Goal: Complete application form: Complete application form

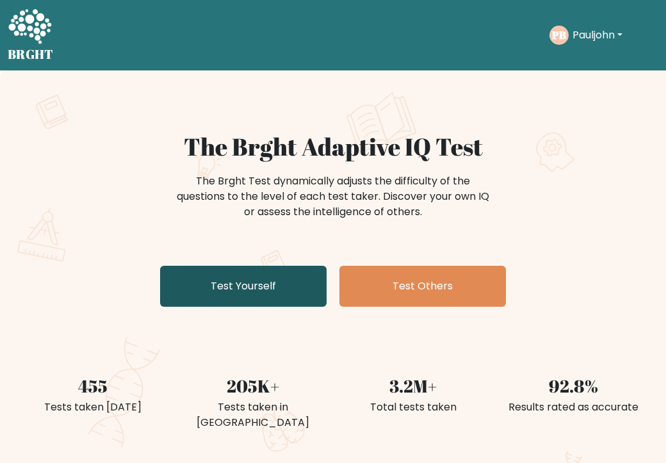
click at [231, 300] on link "Test Yourself" at bounding box center [243, 286] width 167 height 41
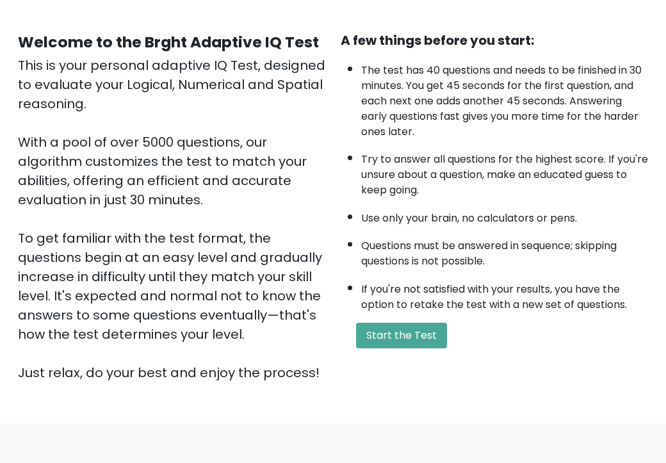
scroll to position [102, 0]
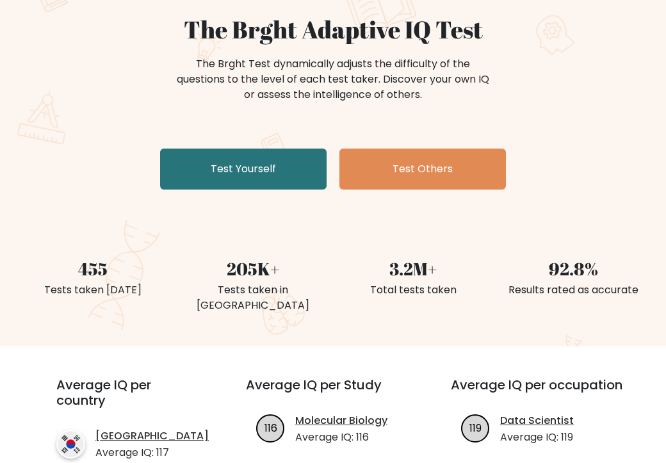
scroll to position [119, 0]
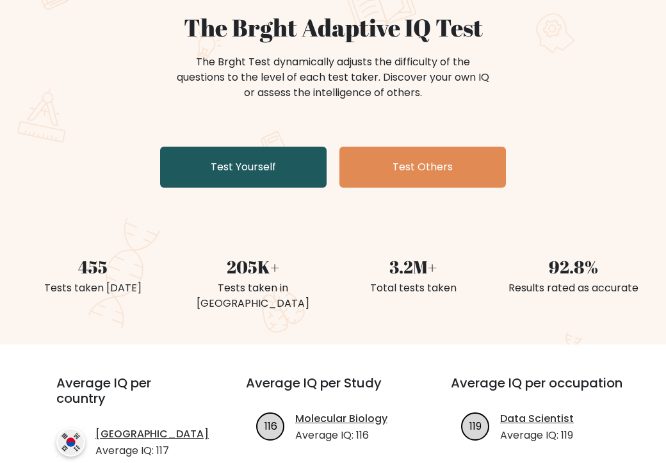
click at [245, 174] on link "Test Yourself" at bounding box center [243, 167] width 167 height 41
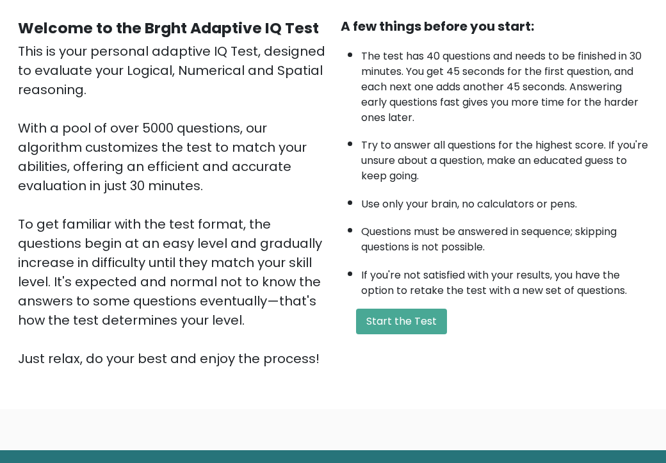
scroll to position [124, 0]
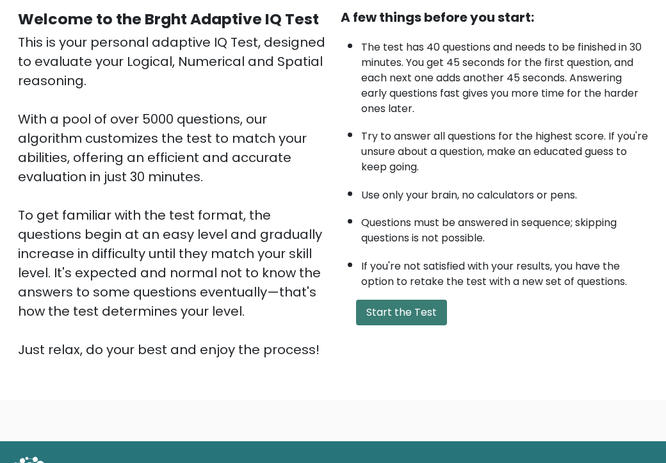
click at [384, 312] on button "Start the Test" at bounding box center [401, 313] width 91 height 26
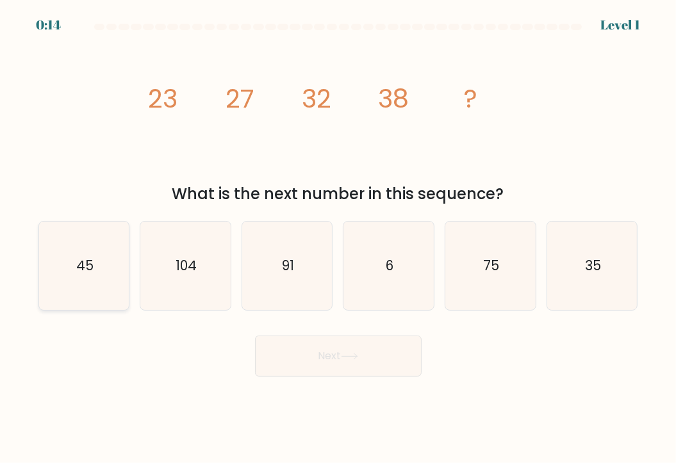
click at [72, 274] on icon "45" at bounding box center [84, 266] width 88 height 88
click at [338, 238] on input "a. 45" at bounding box center [338, 235] width 1 height 6
radio input "true"
click at [346, 365] on button "Next" at bounding box center [338, 356] width 167 height 41
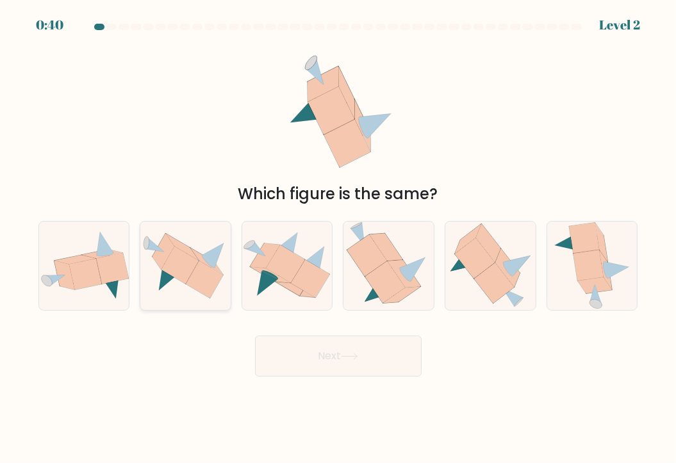
click at [180, 267] on icon at bounding box center [179, 265] width 37 height 37
click at [338, 238] on input "b." at bounding box center [338, 235] width 1 height 6
radio input "true"
click at [322, 358] on button "Next" at bounding box center [338, 356] width 167 height 41
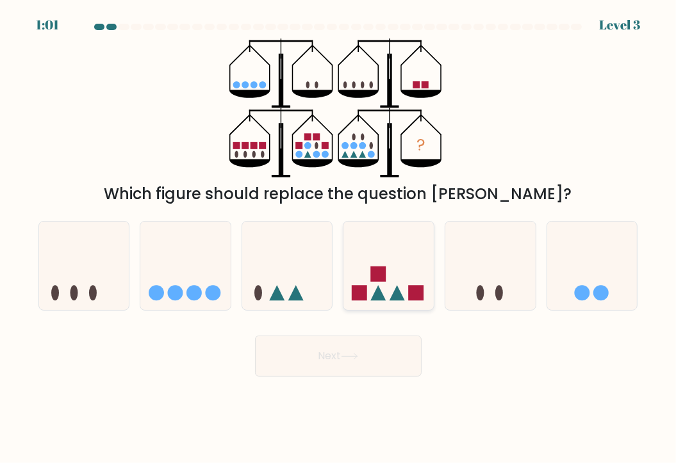
click at [384, 270] on rect at bounding box center [378, 273] width 15 height 15
click at [339, 238] on input "d." at bounding box center [338, 235] width 1 height 6
radio input "true"
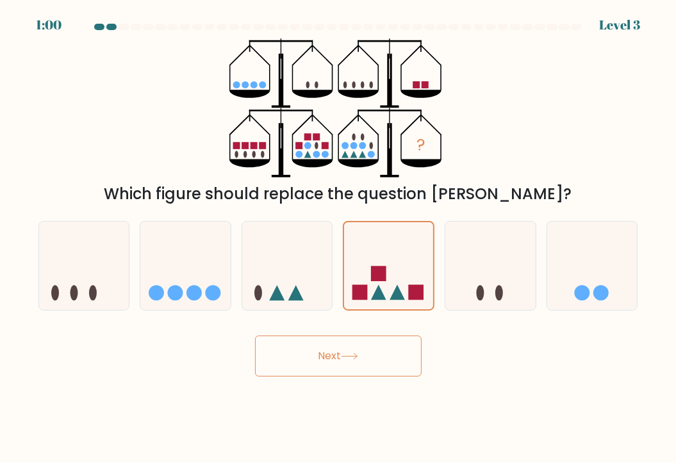
click at [332, 365] on button "Next" at bounding box center [338, 356] width 167 height 41
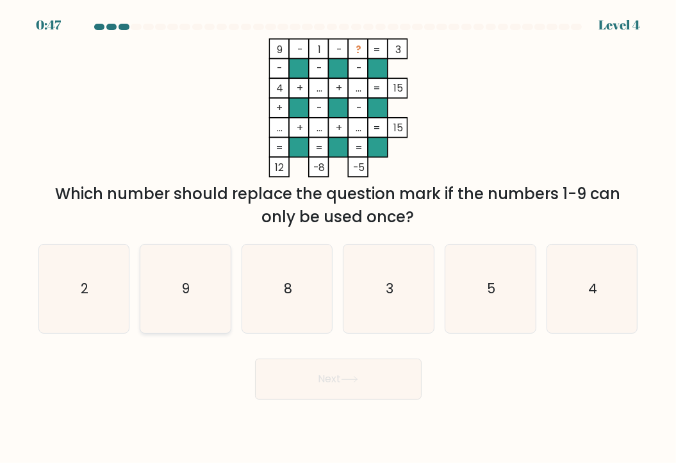
click at [205, 302] on icon "9" at bounding box center [185, 289] width 88 height 88
click at [338, 238] on input "b. 9" at bounding box center [338, 235] width 1 height 6
radio input "true"
click at [322, 372] on button "Next" at bounding box center [338, 379] width 167 height 41
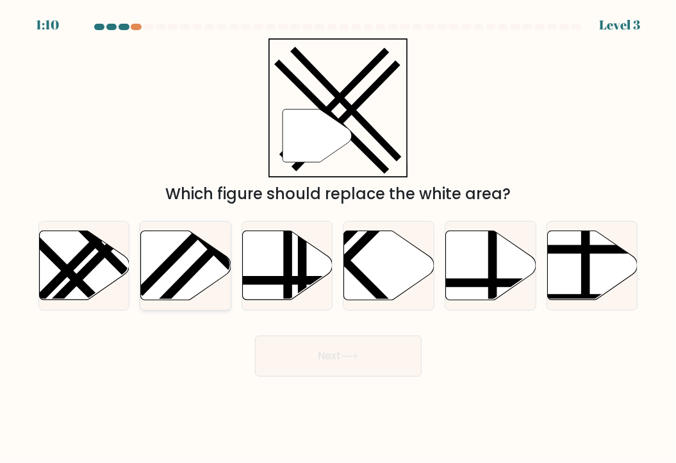
click at [207, 269] on icon at bounding box center [186, 265] width 90 height 69
click at [338, 238] on input "b." at bounding box center [338, 235] width 1 height 6
radio input "true"
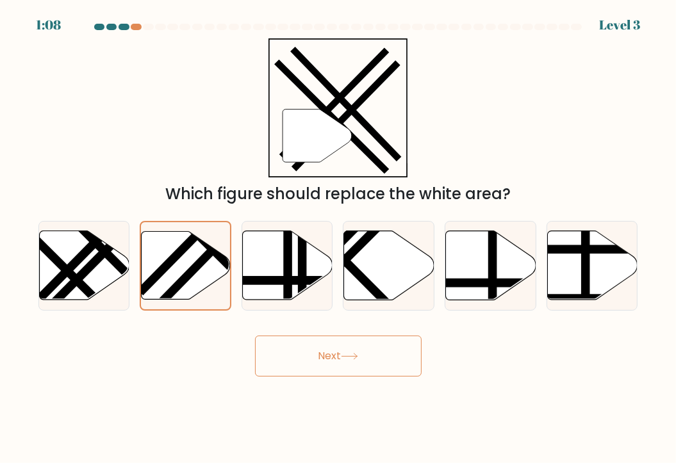
click at [324, 345] on button "Next" at bounding box center [338, 356] width 167 height 41
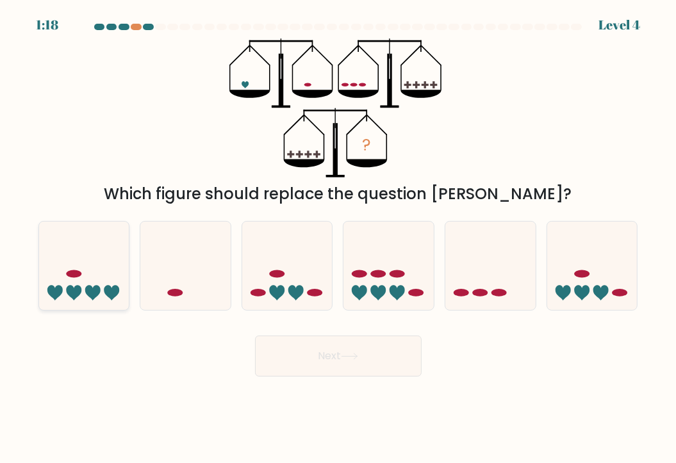
click at [90, 286] on icon at bounding box center [92, 292] width 15 height 15
click at [338, 238] on input "a." at bounding box center [338, 235] width 1 height 6
radio input "true"
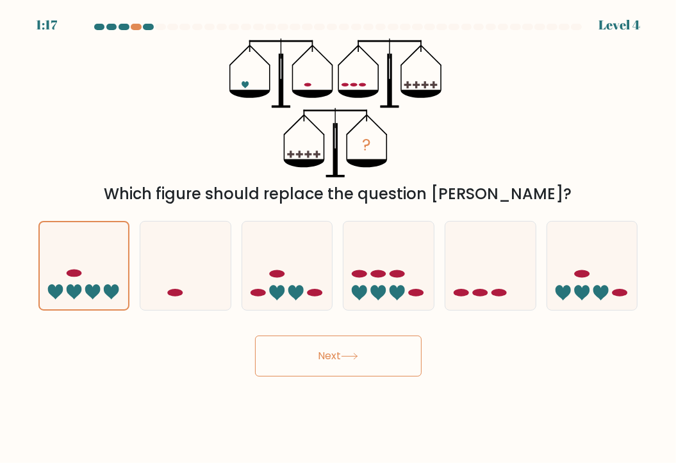
click at [310, 363] on button "Next" at bounding box center [338, 356] width 167 height 41
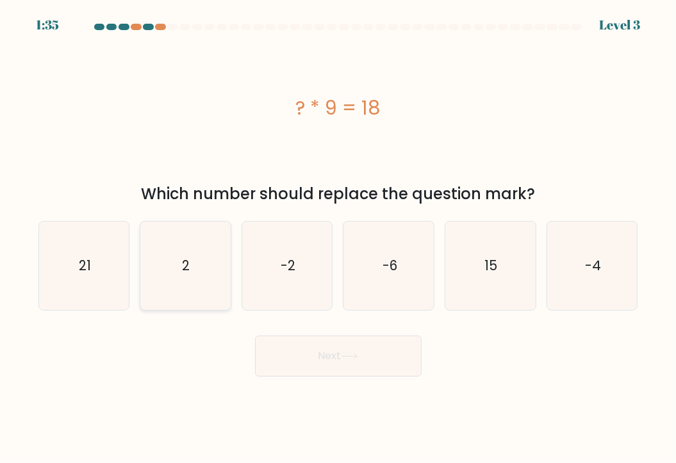
click at [184, 257] on text "2" at bounding box center [187, 265] width 8 height 19
click at [338, 238] on input "b. 2" at bounding box center [338, 235] width 1 height 6
radio input "true"
click at [315, 356] on button "Next" at bounding box center [338, 356] width 167 height 41
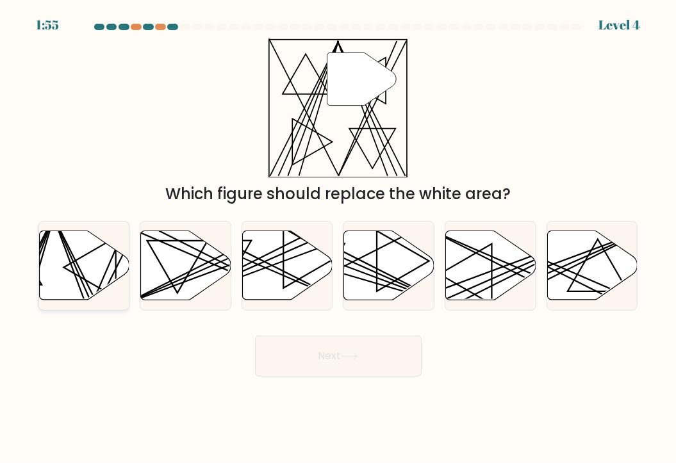
click at [79, 272] on icon at bounding box center [84, 265] width 90 height 69
click at [338, 238] on input "a." at bounding box center [338, 235] width 1 height 6
radio input "true"
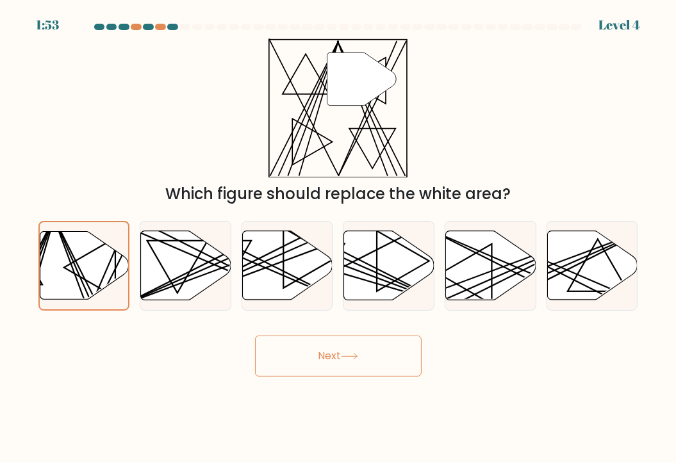
click at [352, 357] on icon at bounding box center [348, 357] width 15 height 6
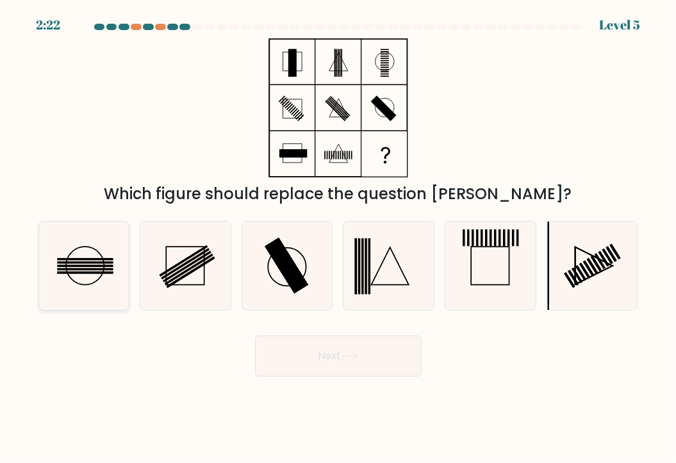
click at [85, 272] on rect at bounding box center [85, 273] width 56 height 2
click at [338, 238] on input "a." at bounding box center [338, 235] width 1 height 6
radio input "true"
click at [315, 359] on button "Next" at bounding box center [338, 356] width 167 height 41
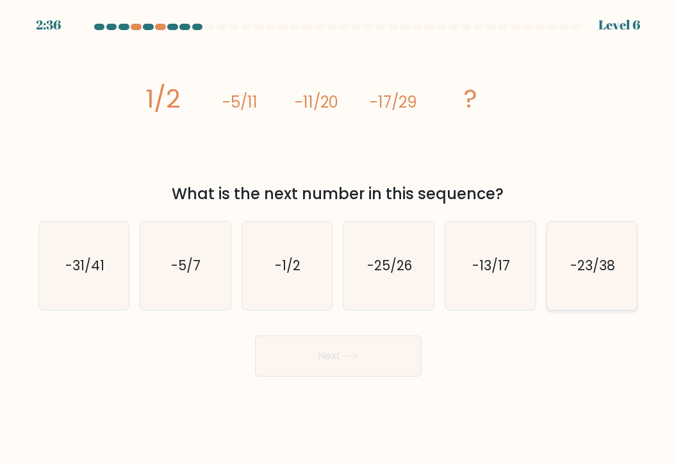
click at [592, 265] on text "-23/38" at bounding box center [592, 265] width 45 height 19
click at [339, 238] on input "f. -23/38" at bounding box center [338, 235] width 1 height 6
radio input "true"
click at [315, 348] on button "Next" at bounding box center [338, 356] width 167 height 41
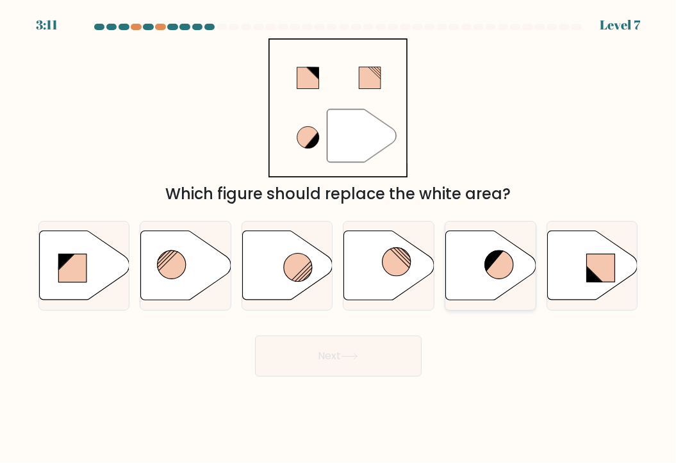
click at [485, 259] on icon at bounding box center [493, 261] width 21 height 22
click at [339, 238] on input "e." at bounding box center [338, 235] width 1 height 6
radio input "true"
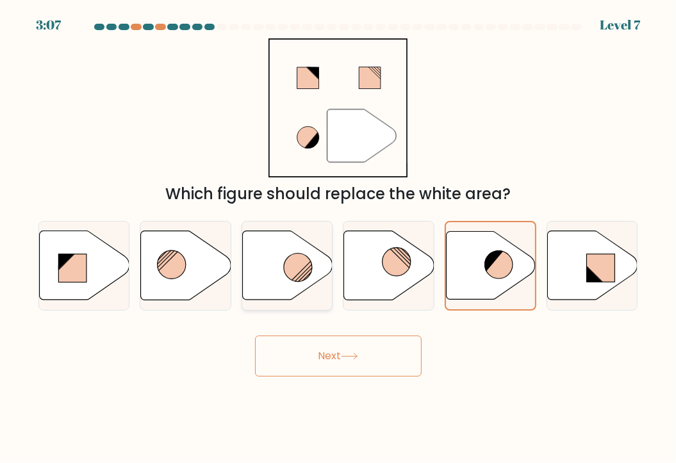
click at [287, 267] on circle at bounding box center [298, 268] width 28 height 28
click at [338, 238] on input "c." at bounding box center [338, 235] width 1 height 6
radio input "true"
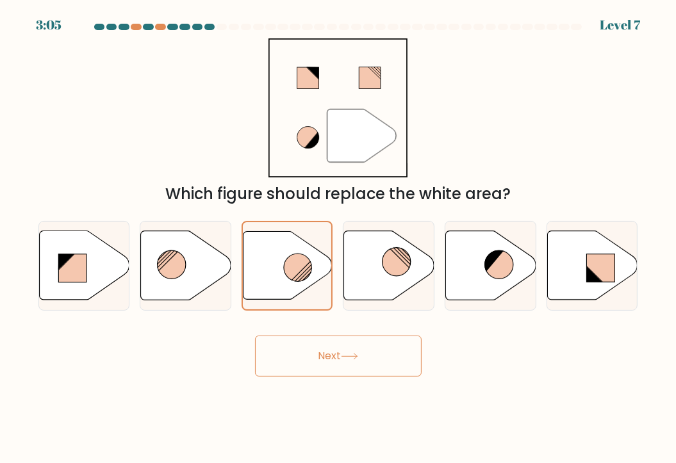
click at [309, 351] on button "Next" at bounding box center [338, 356] width 167 height 41
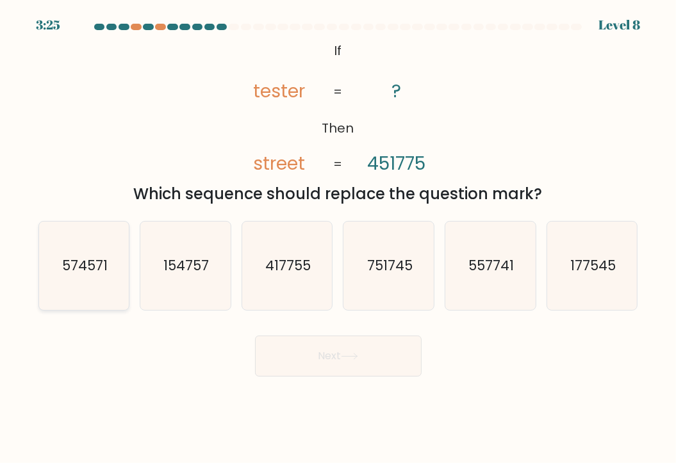
click at [107, 279] on icon "574571" at bounding box center [84, 266] width 88 height 88
click at [338, 238] on input "a. 574571" at bounding box center [338, 235] width 1 height 6
radio input "true"
click at [107, 279] on icon "574571" at bounding box center [83, 265] width 87 height 87
click at [338, 238] on input "a. 574571" at bounding box center [338, 235] width 1 height 6
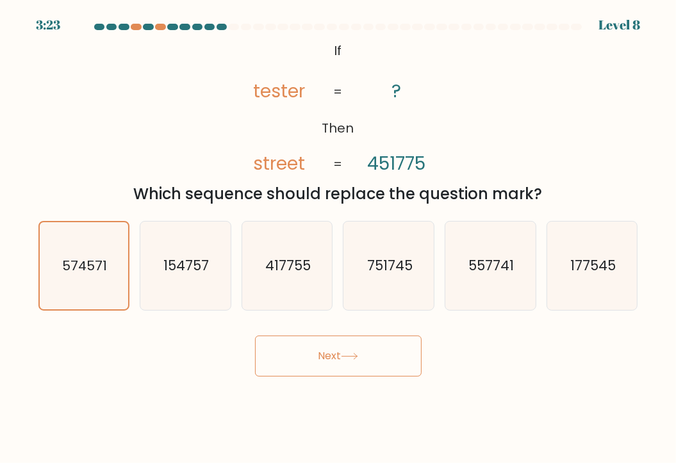
click at [318, 354] on button "Next" at bounding box center [338, 356] width 167 height 41
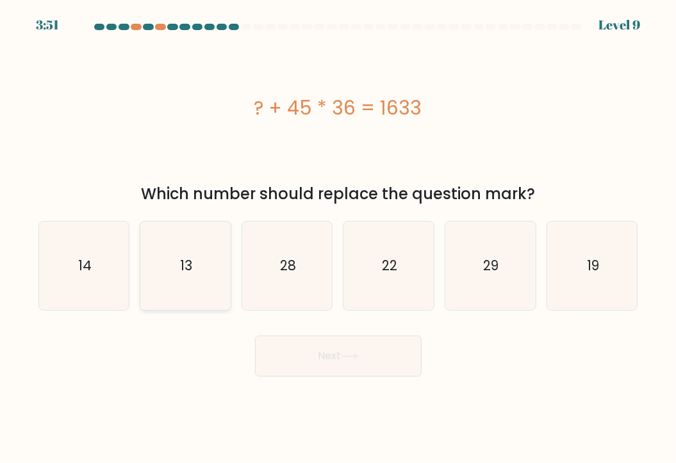
click at [183, 266] on text "13" at bounding box center [186, 265] width 12 height 19
click at [338, 238] on input "b. 13" at bounding box center [338, 235] width 1 height 6
radio input "true"
click at [310, 361] on button "Next" at bounding box center [338, 356] width 167 height 41
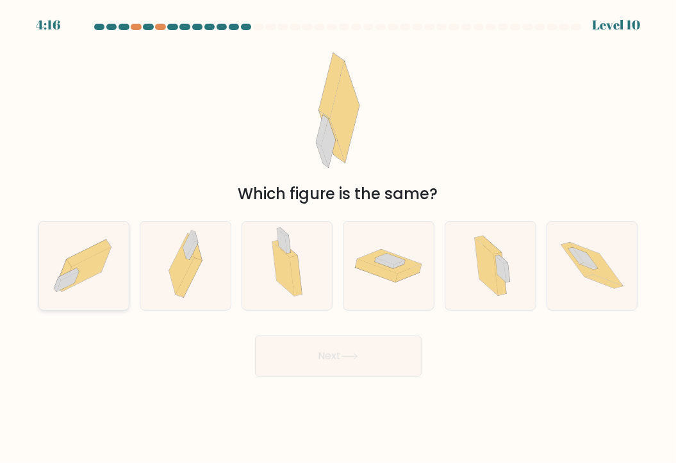
click at [97, 288] on icon at bounding box center [84, 265] width 90 height 79
click at [338, 238] on input "a." at bounding box center [338, 235] width 1 height 6
radio input "true"
click at [341, 348] on button "Next" at bounding box center [338, 356] width 167 height 41
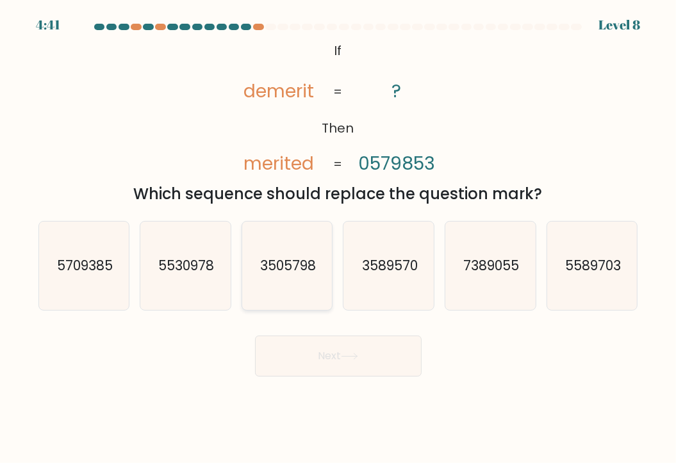
click at [283, 297] on icon "3505798" at bounding box center [287, 266] width 88 height 88
click at [338, 238] on input "c. 3505798" at bounding box center [338, 235] width 1 height 6
radio input "true"
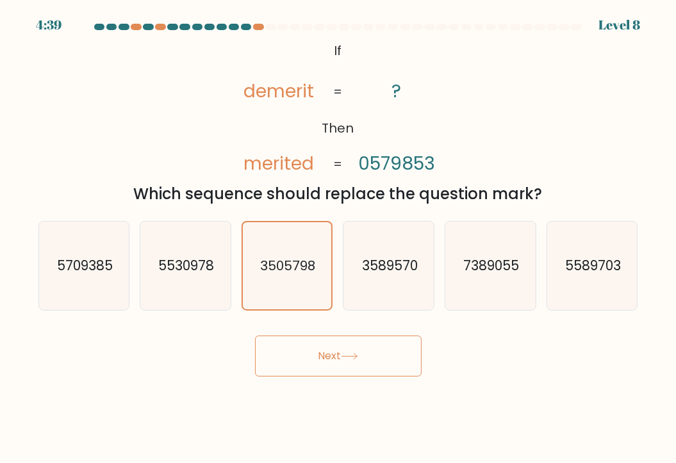
click at [315, 347] on button "Next" at bounding box center [338, 356] width 167 height 41
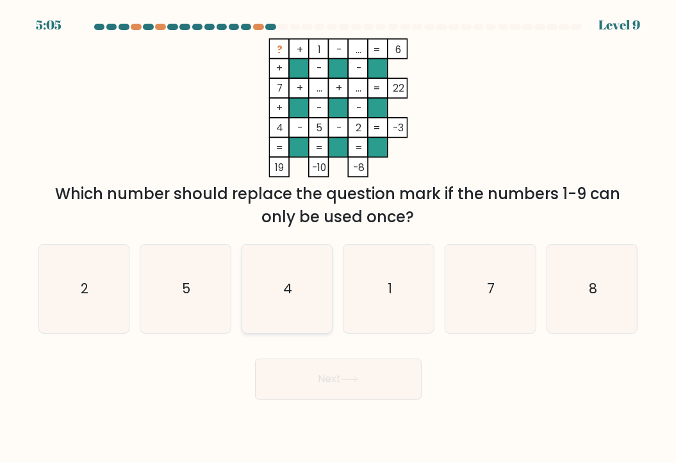
click at [279, 299] on icon "4" at bounding box center [287, 289] width 88 height 88
click at [338, 238] on input "c. 4" at bounding box center [338, 235] width 1 height 6
radio input "true"
click at [311, 385] on button "Next" at bounding box center [338, 379] width 167 height 41
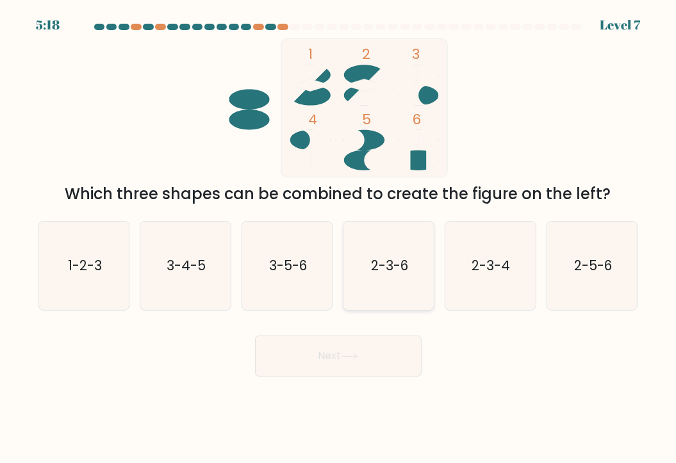
click at [405, 270] on text "2-3-6" at bounding box center [389, 265] width 37 height 19
click at [339, 238] on input "d. 2-3-6" at bounding box center [338, 235] width 1 height 6
radio input "true"
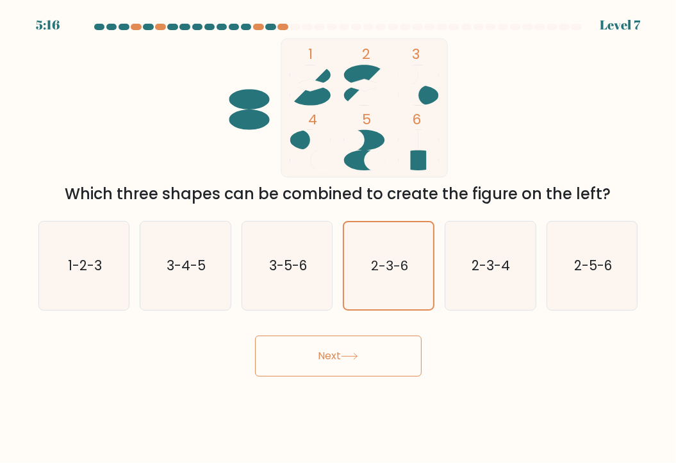
click at [361, 362] on button "Next" at bounding box center [338, 356] width 167 height 41
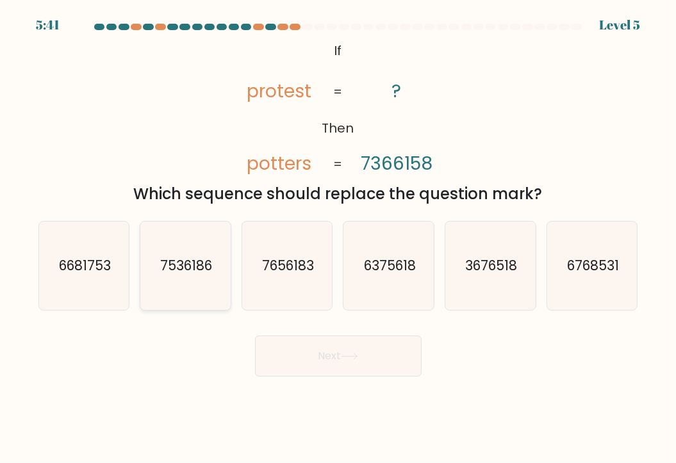
click at [222, 269] on icon "7536186" at bounding box center [185, 266] width 88 height 88
click at [338, 238] on input "b. 7536186" at bounding box center [338, 235] width 1 height 6
radio input "true"
click at [322, 356] on button "Next" at bounding box center [338, 356] width 167 height 41
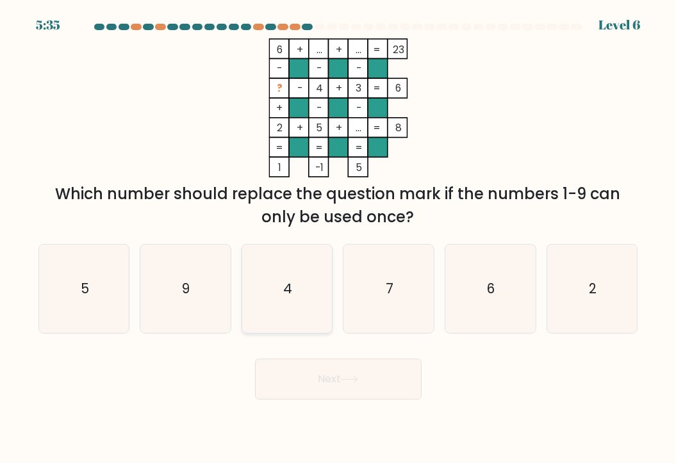
click at [303, 288] on icon "4" at bounding box center [287, 289] width 88 height 88
click at [338, 238] on input "c. 4" at bounding box center [338, 235] width 1 height 6
radio input "true"
click at [325, 375] on button "Next" at bounding box center [338, 379] width 167 height 41
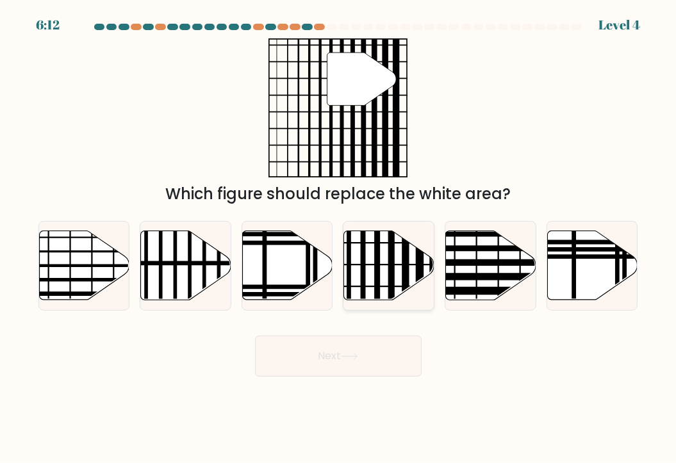
click at [395, 263] on icon at bounding box center [389, 265] width 90 height 69
click at [339, 238] on input "d." at bounding box center [338, 235] width 1 height 6
radio input "true"
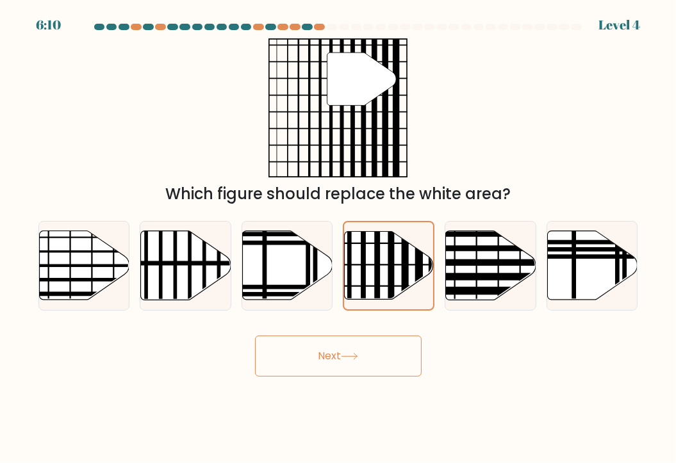
click at [342, 361] on button "Next" at bounding box center [338, 356] width 167 height 41
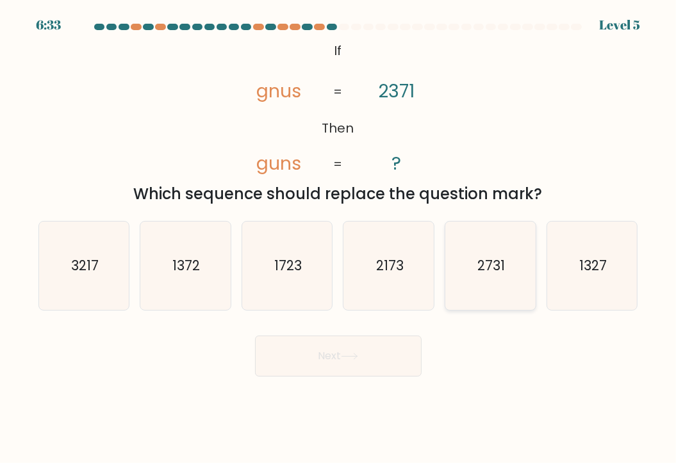
click at [484, 256] on icon "2731" at bounding box center [490, 266] width 88 height 88
click at [339, 238] on input "e. 2731" at bounding box center [338, 235] width 1 height 6
radio input "true"
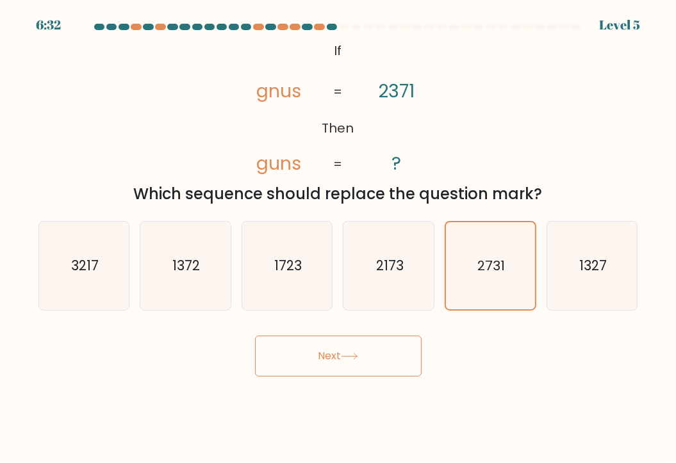
click at [327, 369] on button "Next" at bounding box center [338, 356] width 167 height 41
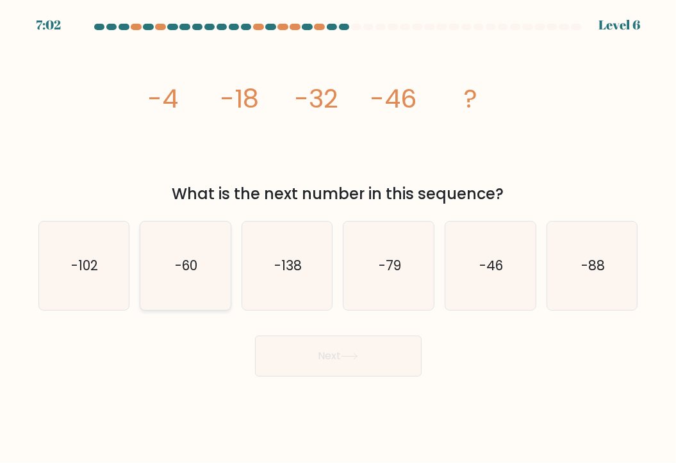
click at [200, 277] on icon "-60" at bounding box center [185, 266] width 88 height 88
click at [338, 238] on input "b. -60" at bounding box center [338, 235] width 1 height 6
radio input "true"
click at [323, 365] on button "Next" at bounding box center [338, 356] width 167 height 41
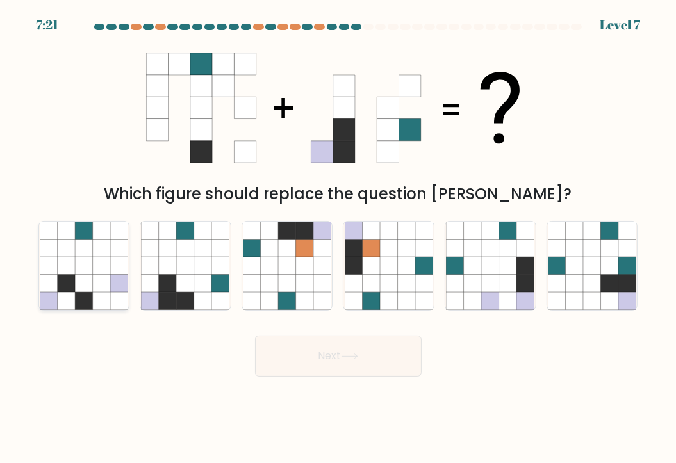
click at [96, 288] on icon at bounding box center [101, 283] width 17 height 17
click at [338, 238] on input "a." at bounding box center [338, 235] width 1 height 6
radio input "true"
click at [291, 367] on button "Next" at bounding box center [338, 356] width 167 height 41
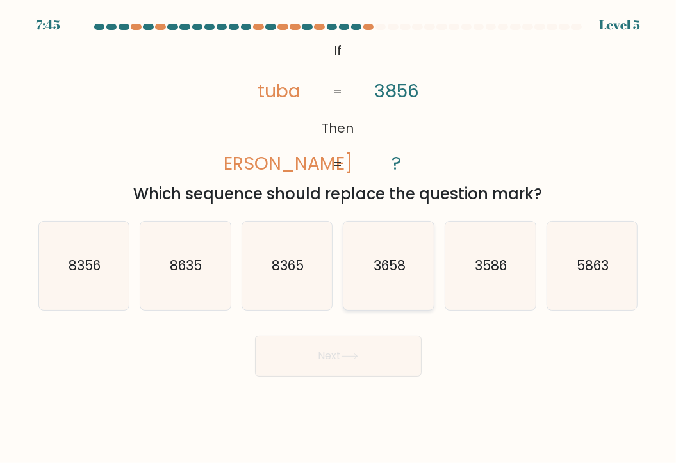
click at [374, 267] on text "3658" at bounding box center [389, 265] width 32 height 19
click at [339, 238] on input "d. 3658" at bounding box center [338, 235] width 1 height 6
radio input "true"
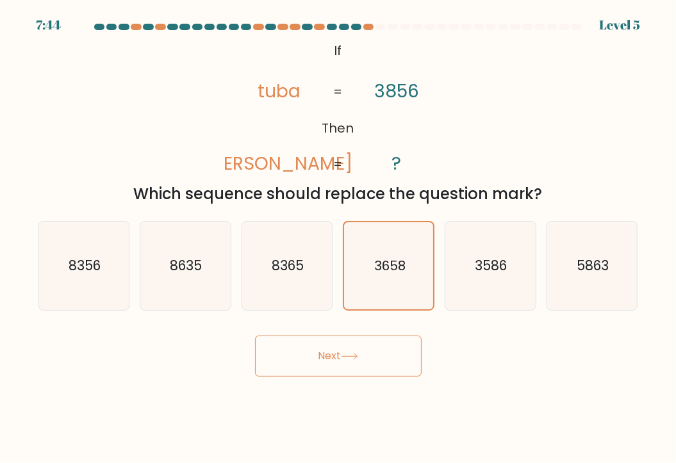
click at [338, 352] on button "Next" at bounding box center [338, 356] width 167 height 41
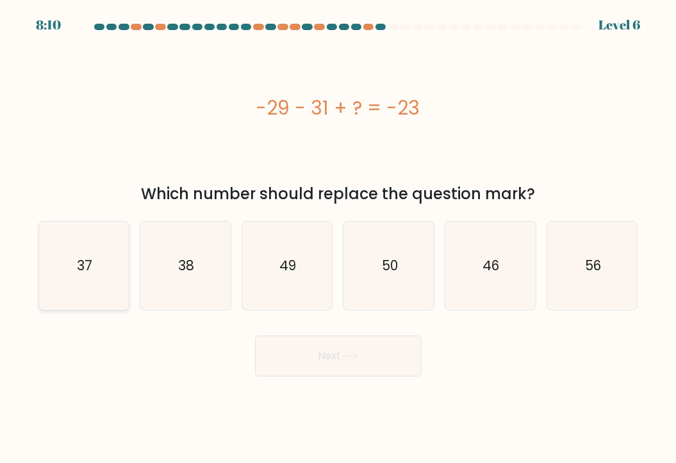
click at [69, 274] on icon "37" at bounding box center [84, 266] width 88 height 88
click at [338, 238] on input "a. 37" at bounding box center [338, 235] width 1 height 6
radio input "true"
click at [315, 348] on button "Next" at bounding box center [338, 356] width 167 height 41
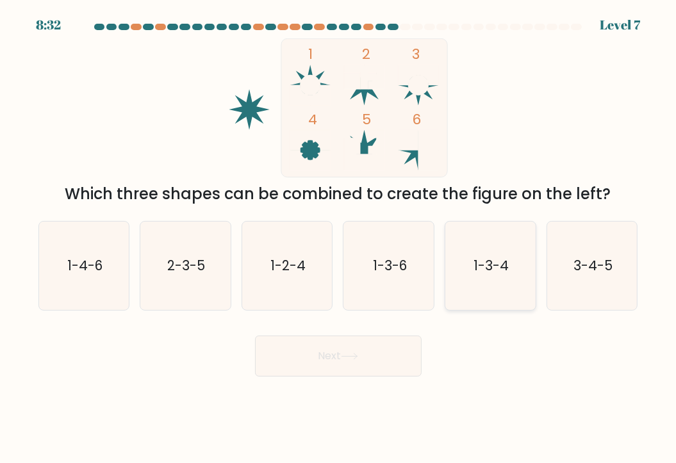
click at [487, 265] on text "1-3-4" at bounding box center [490, 265] width 35 height 19
click at [339, 238] on input "e. 1-3-4" at bounding box center [338, 235] width 1 height 6
radio input "true"
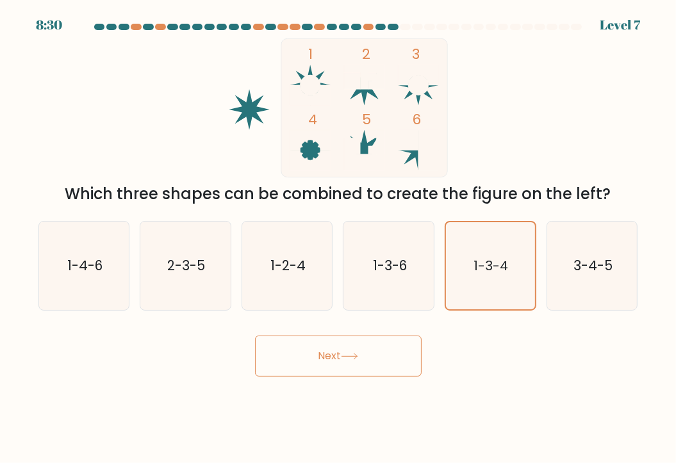
click at [370, 359] on button "Next" at bounding box center [338, 356] width 167 height 41
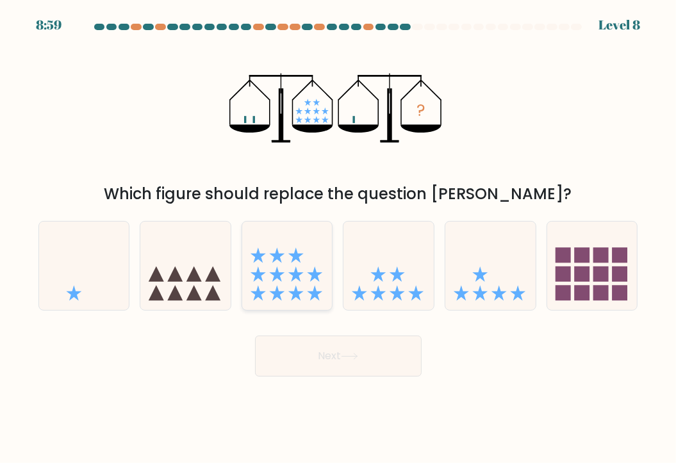
click at [295, 283] on icon at bounding box center [287, 266] width 90 height 75
click at [338, 238] on input "c." at bounding box center [338, 235] width 1 height 6
radio input "true"
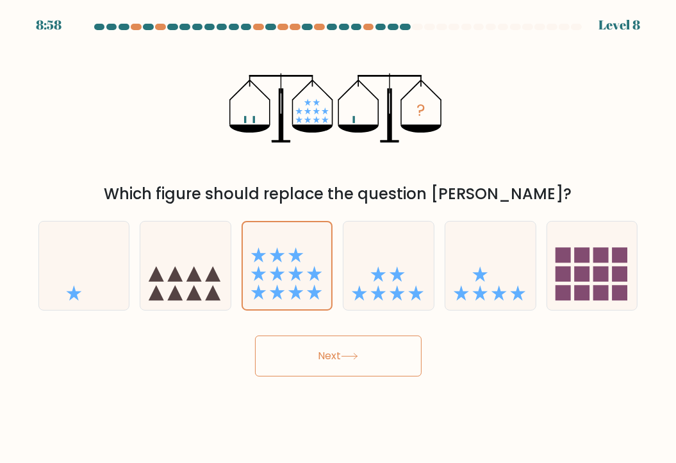
click at [324, 349] on button "Next" at bounding box center [338, 356] width 167 height 41
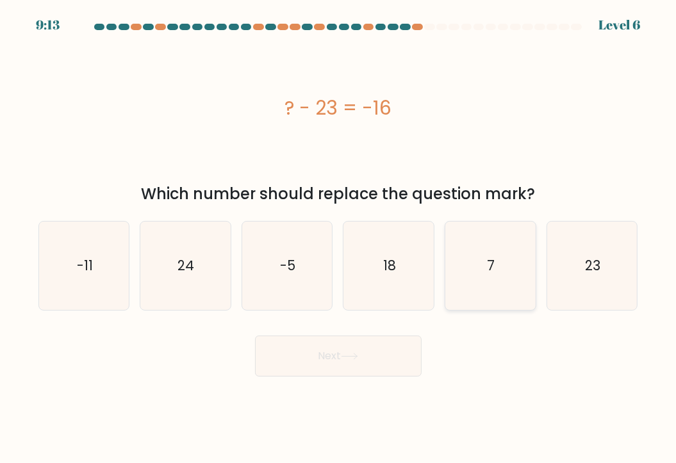
click at [486, 256] on icon "7" at bounding box center [490, 266] width 88 height 88
click at [339, 238] on input "e. 7" at bounding box center [338, 235] width 1 height 6
radio input "true"
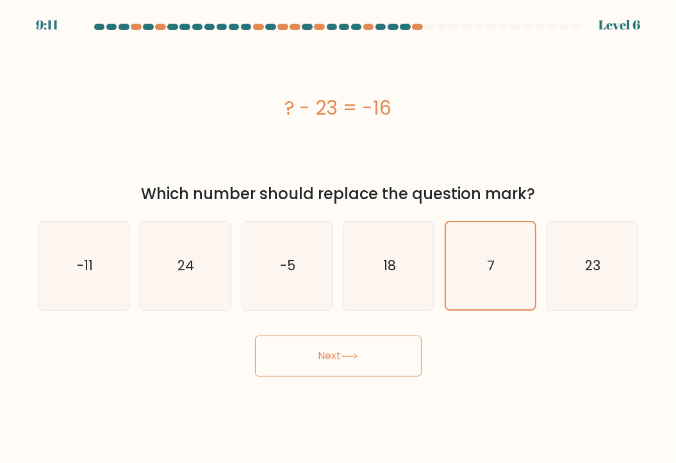
click at [343, 370] on button "Next" at bounding box center [338, 356] width 167 height 41
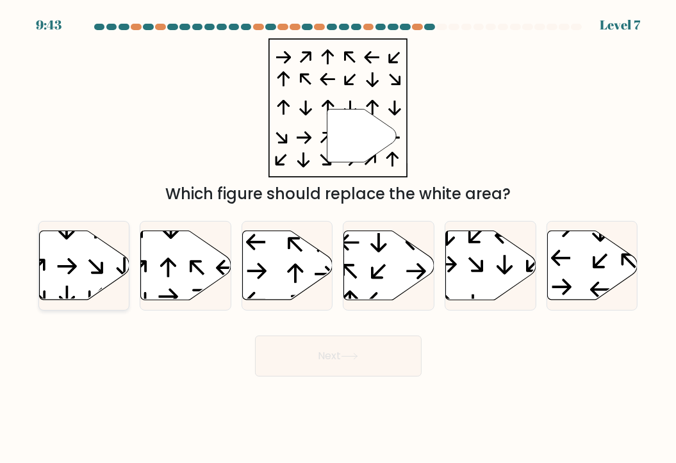
click at [82, 285] on icon at bounding box center [84, 265] width 90 height 69
click at [338, 238] on input "a." at bounding box center [338, 235] width 1 height 6
radio input "true"
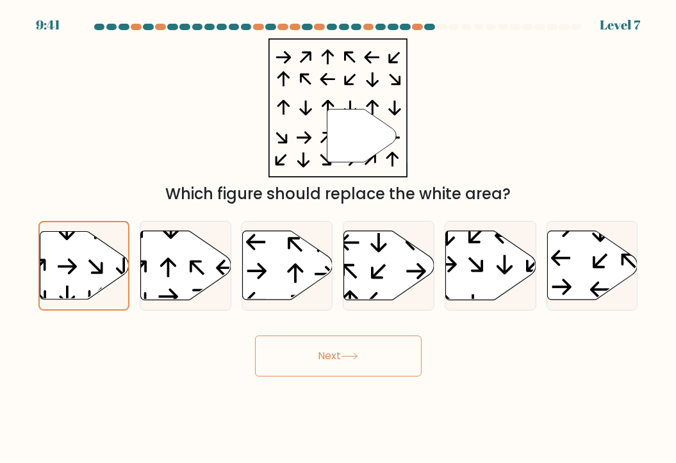
click at [323, 351] on button "Next" at bounding box center [338, 356] width 167 height 41
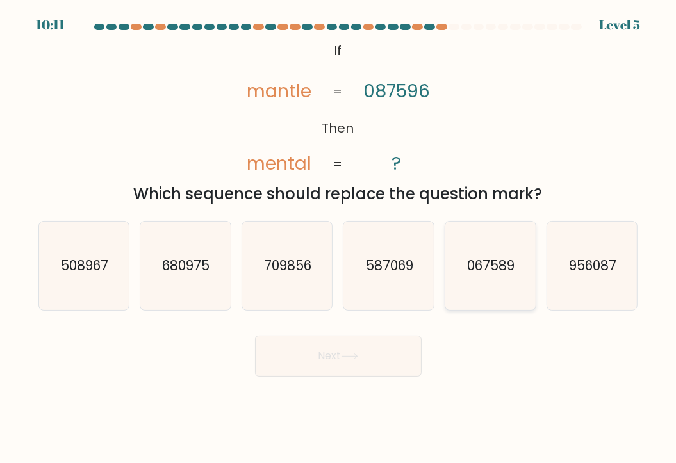
click at [492, 269] on text "067589" at bounding box center [491, 265] width 47 height 19
click at [339, 238] on input "e. 067589" at bounding box center [338, 235] width 1 height 6
radio input "true"
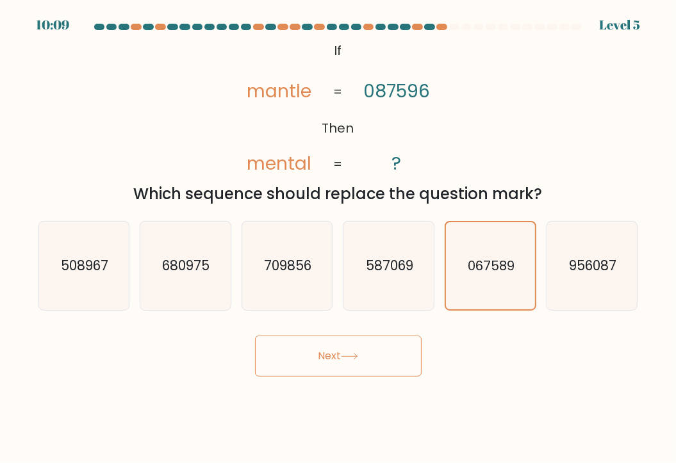
click at [363, 365] on button "Next" at bounding box center [338, 356] width 167 height 41
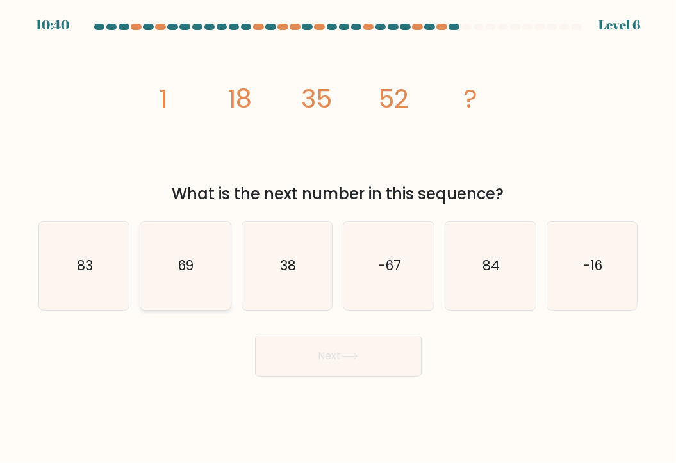
click at [192, 252] on icon "69" at bounding box center [185, 266] width 88 height 88
click at [338, 238] on input "b. 69" at bounding box center [338, 235] width 1 height 6
radio input "true"
click at [334, 354] on button "Next" at bounding box center [338, 356] width 167 height 41
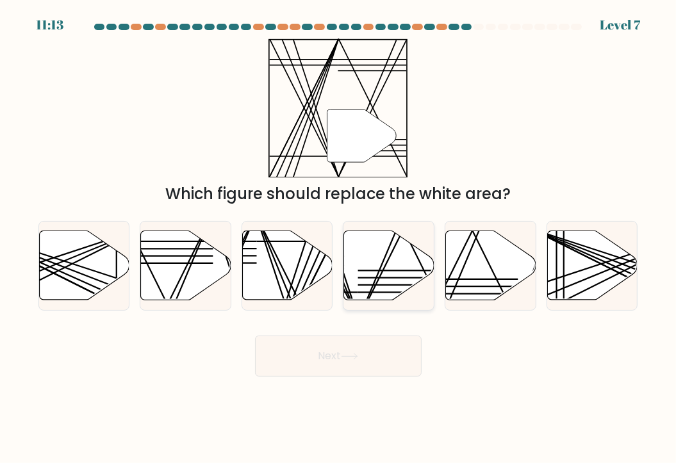
click at [375, 255] on icon at bounding box center [389, 265] width 90 height 69
click at [339, 238] on input "d." at bounding box center [338, 235] width 1 height 6
radio input "true"
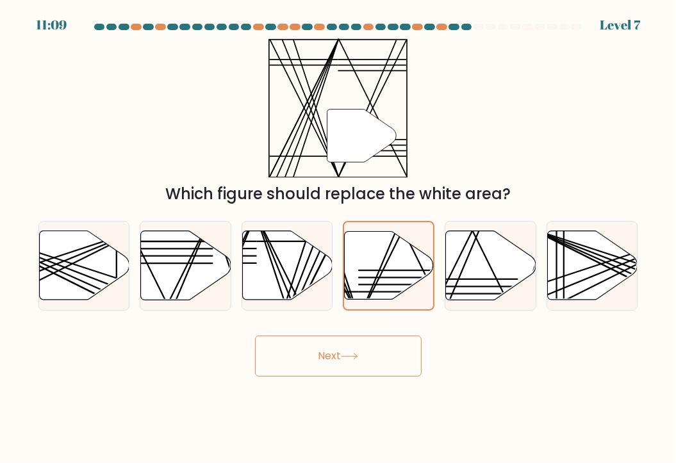
click at [343, 358] on button "Next" at bounding box center [338, 356] width 167 height 41
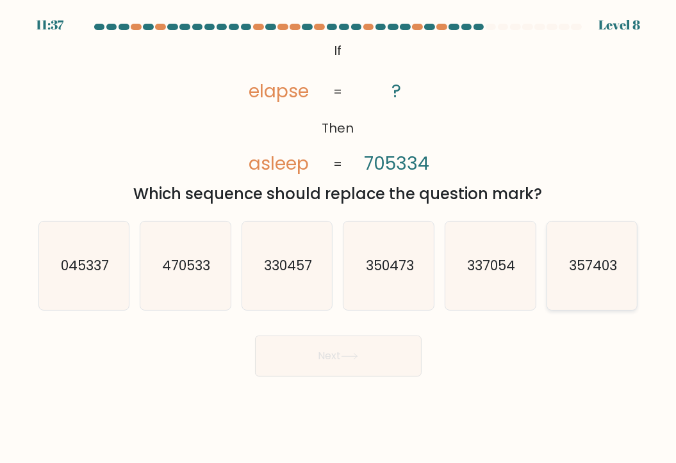
click at [584, 263] on text "357403" at bounding box center [593, 265] width 48 height 19
click at [339, 238] on input "f. 357403" at bounding box center [338, 235] width 1 height 6
radio input "true"
click at [366, 349] on button "Next" at bounding box center [338, 356] width 167 height 41
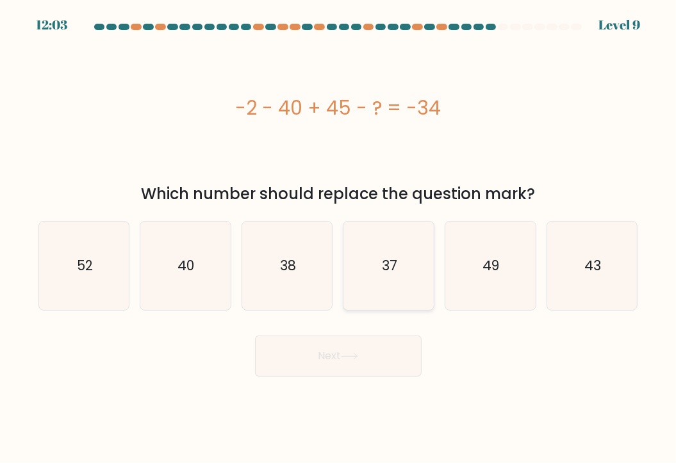
click at [394, 304] on icon "37" at bounding box center [389, 266] width 88 height 88
click at [339, 238] on input "d. 37" at bounding box center [338, 235] width 1 height 6
radio input "true"
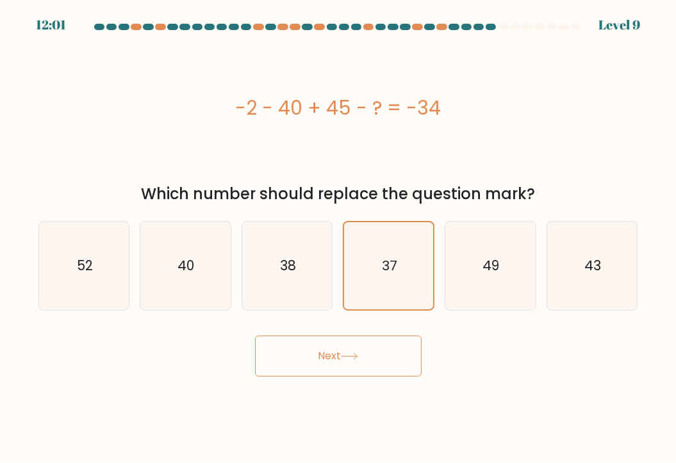
click at [347, 361] on button "Next" at bounding box center [338, 356] width 167 height 41
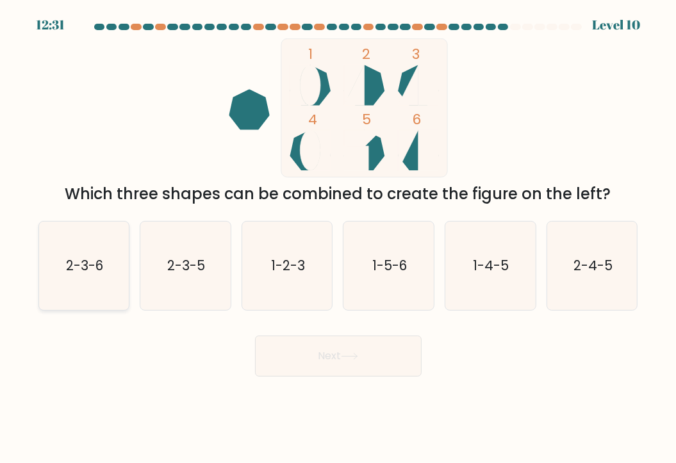
click at [69, 288] on icon "2-3-6" at bounding box center [84, 266] width 88 height 88
click at [338, 238] on input "a. 2-3-6" at bounding box center [338, 235] width 1 height 6
radio input "true"
click at [356, 366] on button "Next" at bounding box center [338, 356] width 167 height 41
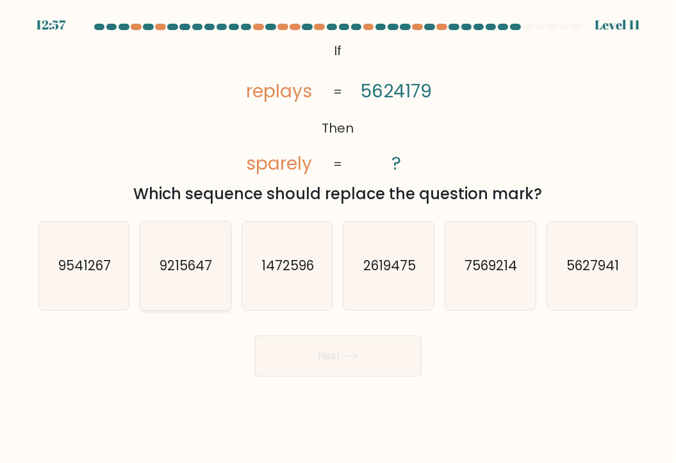
click at [218, 259] on icon "9215647" at bounding box center [185, 266] width 88 height 88
click at [338, 238] on input "b. 9215647" at bounding box center [338, 235] width 1 height 6
radio input "true"
click at [329, 356] on button "Next" at bounding box center [338, 356] width 167 height 41
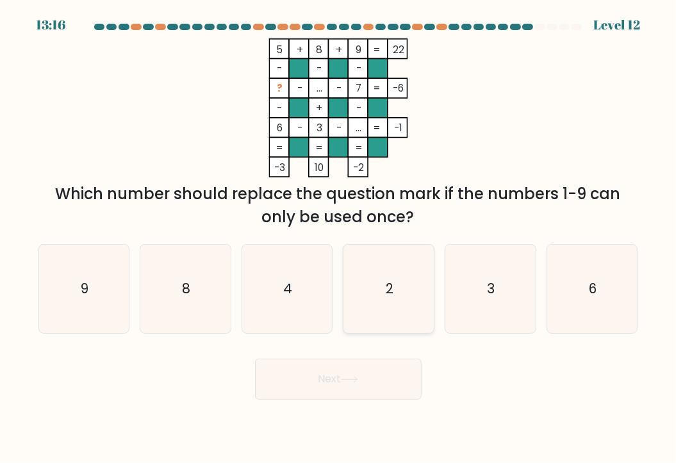
click at [389, 308] on icon "2" at bounding box center [389, 289] width 88 height 88
click at [339, 238] on input "d. 2" at bounding box center [338, 235] width 1 height 6
radio input "true"
click at [318, 381] on button "Next" at bounding box center [338, 379] width 167 height 41
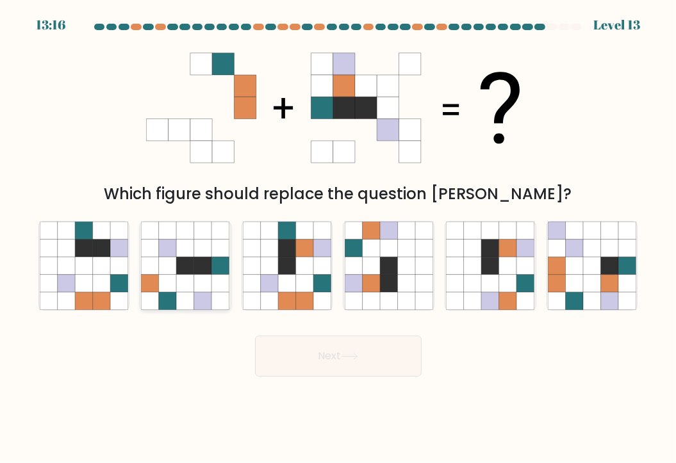
click at [182, 269] on icon at bounding box center [185, 265] width 17 height 17
click at [338, 238] on input "b." at bounding box center [338, 235] width 1 height 6
radio input "true"
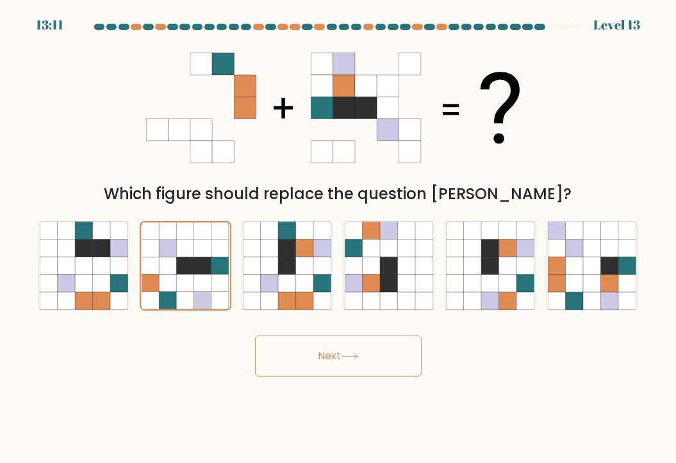
click at [316, 356] on button "Next" at bounding box center [338, 356] width 167 height 41
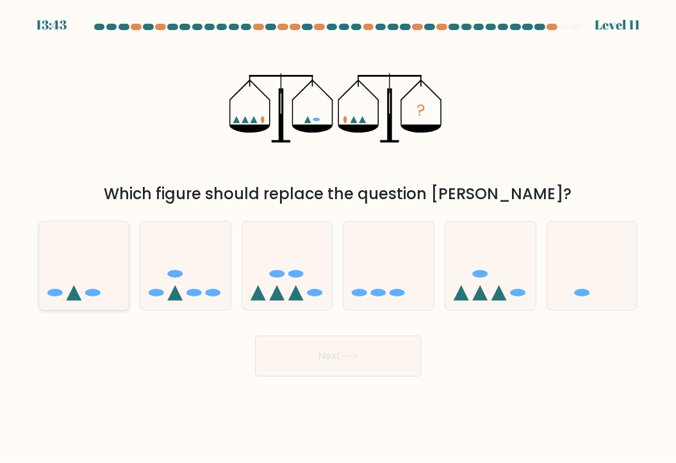
click at [79, 268] on icon at bounding box center [84, 266] width 90 height 75
click at [338, 238] on input "a." at bounding box center [338, 235] width 1 height 6
radio input "true"
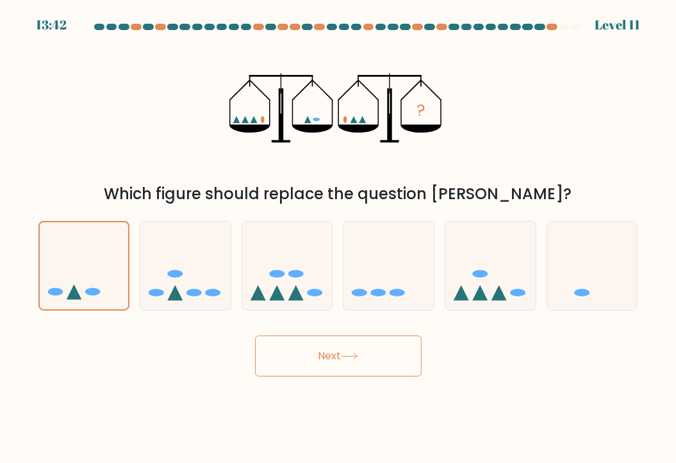
click at [340, 347] on button "Next" at bounding box center [338, 356] width 167 height 41
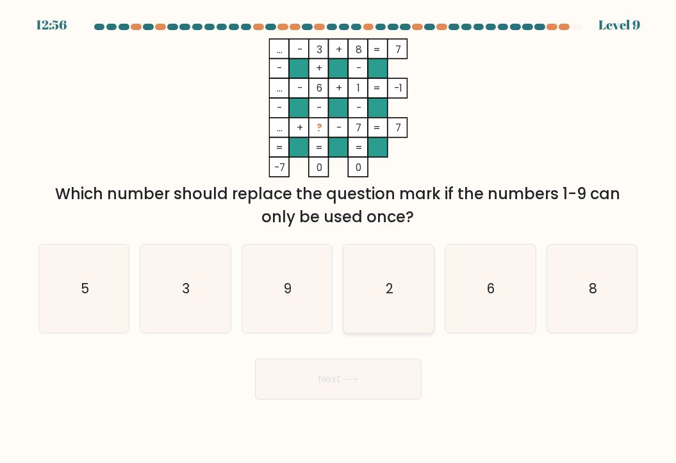
click at [390, 299] on icon "2" at bounding box center [389, 289] width 88 height 88
click at [339, 238] on input "d. 2" at bounding box center [338, 235] width 1 height 6
radio input "true"
click at [390, 299] on icon "2" at bounding box center [388, 288] width 87 height 87
click at [339, 238] on input "d. 2" at bounding box center [338, 235] width 1 height 6
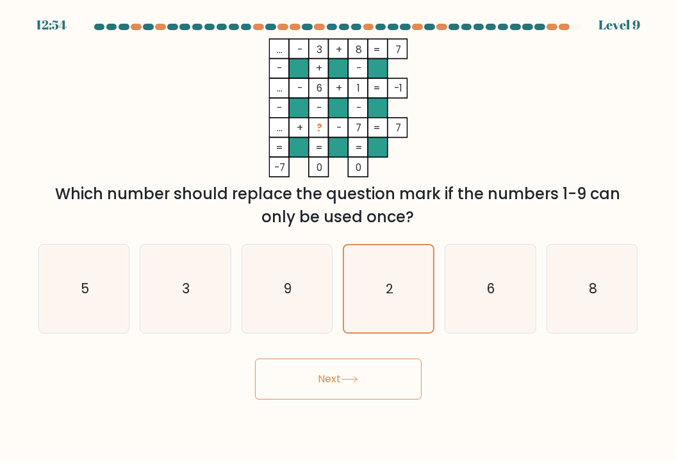
click at [345, 382] on icon at bounding box center [349, 379] width 17 height 7
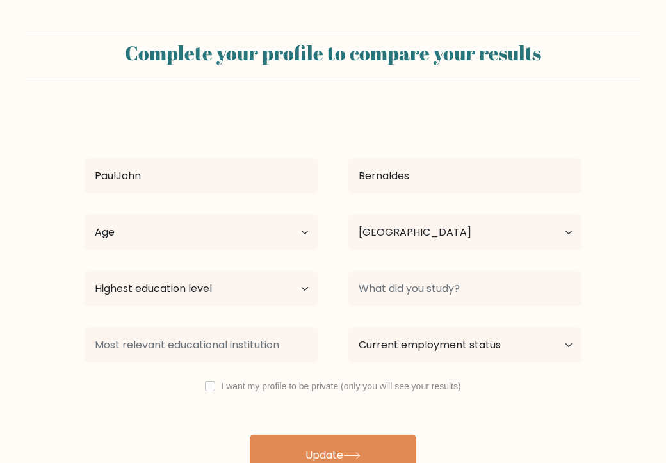
select select "PH"
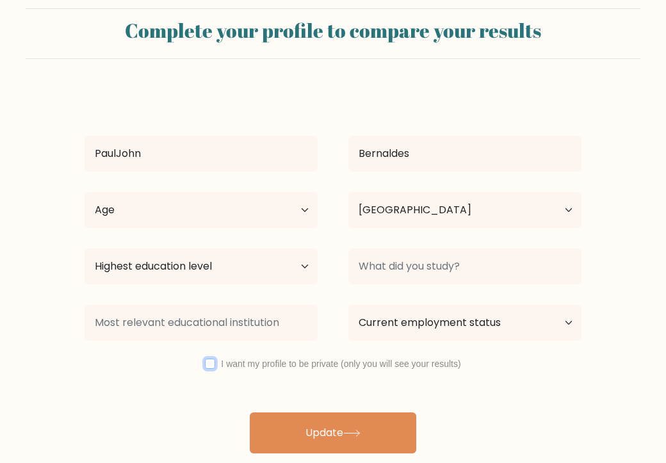
click at [213, 362] on input "checkbox" at bounding box center [210, 364] width 10 height 10
checkbox input "true"
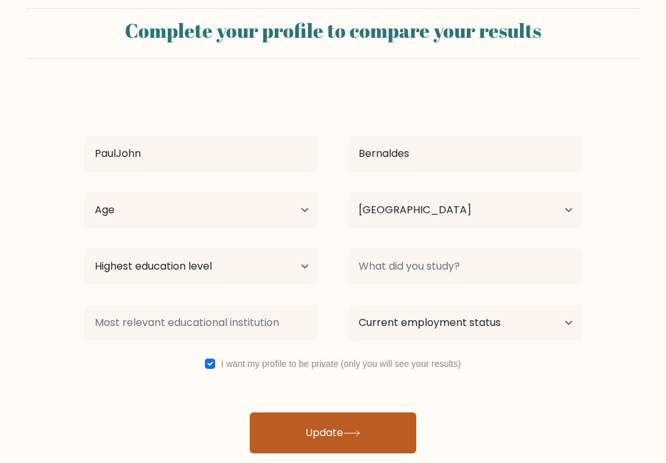
click at [331, 428] on button "Update" at bounding box center [333, 433] width 167 height 41
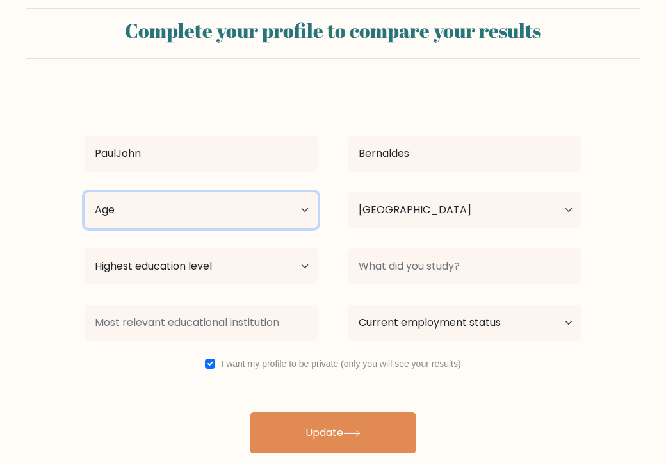
click at [305, 209] on select "Age Under [DEMOGRAPHIC_DATA] [DEMOGRAPHIC_DATA] [DEMOGRAPHIC_DATA] [DEMOGRAPHIC…" at bounding box center [201, 210] width 233 height 36
select select "25_34"
click at [85, 192] on select "Age Under [DEMOGRAPHIC_DATA] [DEMOGRAPHIC_DATA] [DEMOGRAPHIC_DATA] [DEMOGRAPHIC…" at bounding box center [201, 210] width 233 height 36
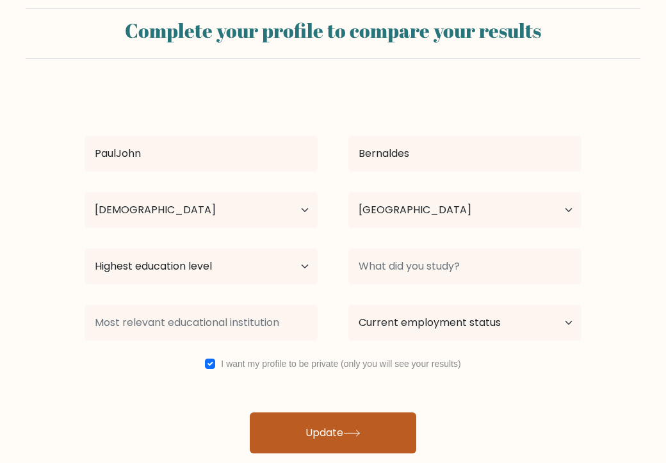
click at [325, 430] on button "Update" at bounding box center [333, 433] width 167 height 41
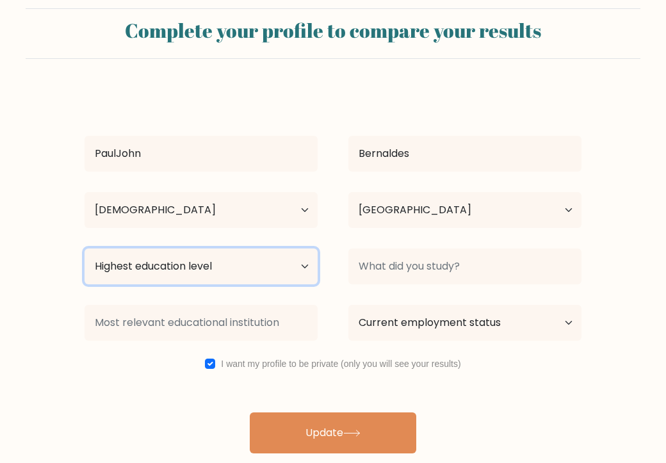
click at [307, 263] on select "Highest education level No schooling Primary Lower Secondary Upper Secondary Oc…" at bounding box center [201, 267] width 233 height 36
select select "bachelors_degree"
click at [85, 249] on select "Highest education level No schooling Primary Lower Secondary Upper Secondary Oc…" at bounding box center [201, 267] width 233 height 36
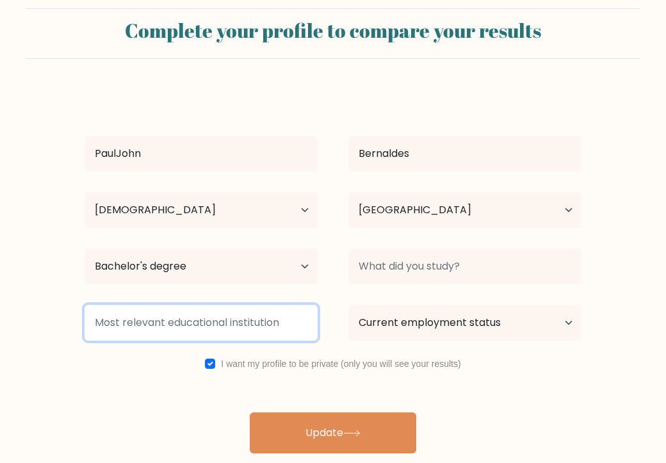
click at [256, 325] on input at bounding box center [201, 323] width 233 height 36
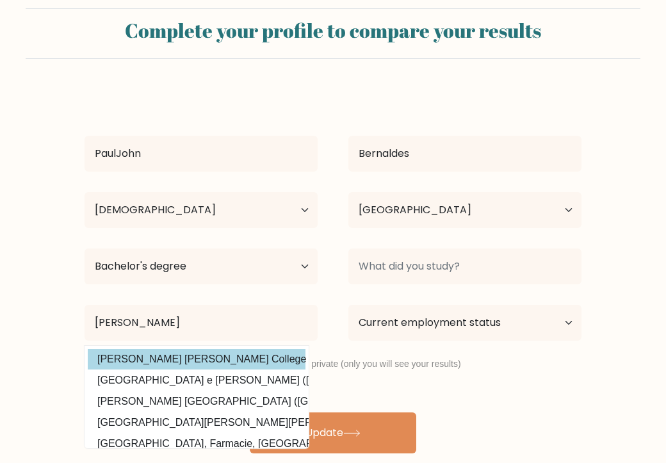
click at [197, 362] on div "[PERSON_NAME][GEOGRAPHIC_DATA] Age Under [DEMOGRAPHIC_DATA] [DEMOGRAPHIC_DATA] …" at bounding box center [333, 272] width 512 height 364
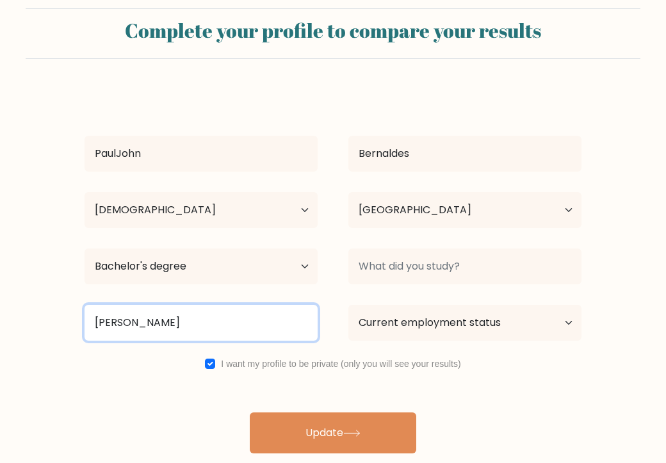
click at [185, 326] on input "[PERSON_NAME]" at bounding box center [201, 323] width 233 height 36
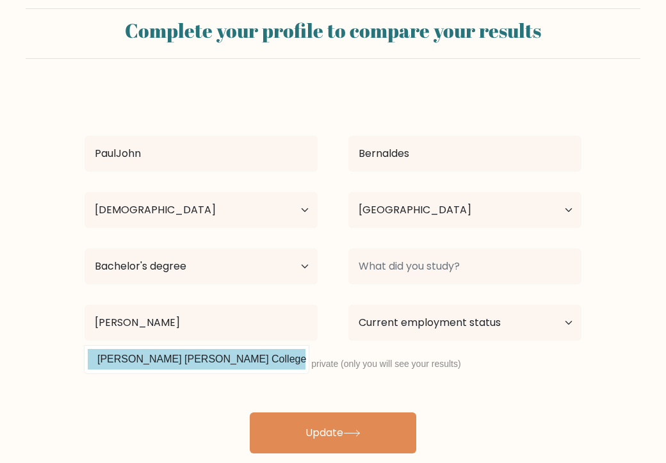
click at [213, 369] on div "[PERSON_NAME][GEOGRAPHIC_DATA] Age Under [DEMOGRAPHIC_DATA] [DEMOGRAPHIC_DATA] …" at bounding box center [333, 272] width 512 height 364
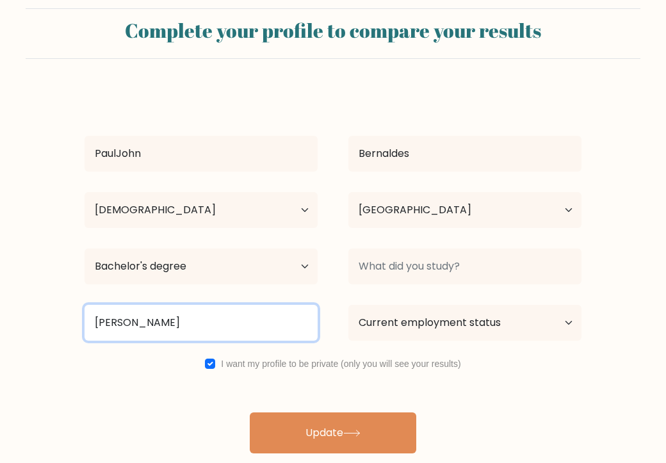
click at [207, 324] on input "[PERSON_NAME]" at bounding box center [201, 323] width 233 height 36
type input "[PERSON_NAME] collage"
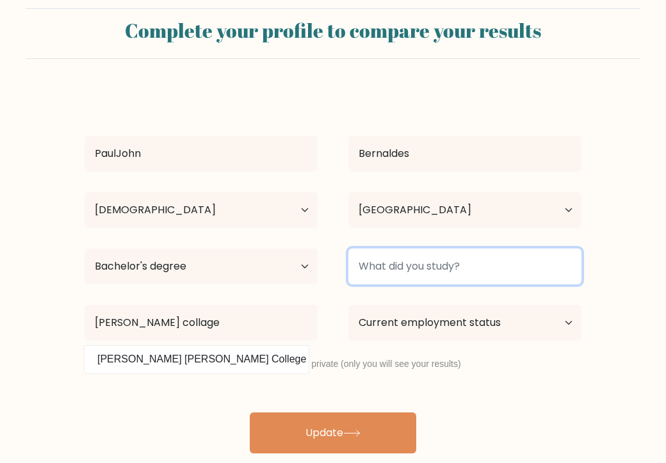
click at [416, 266] on input at bounding box center [464, 267] width 233 height 36
type input "b"
type input "radtech"
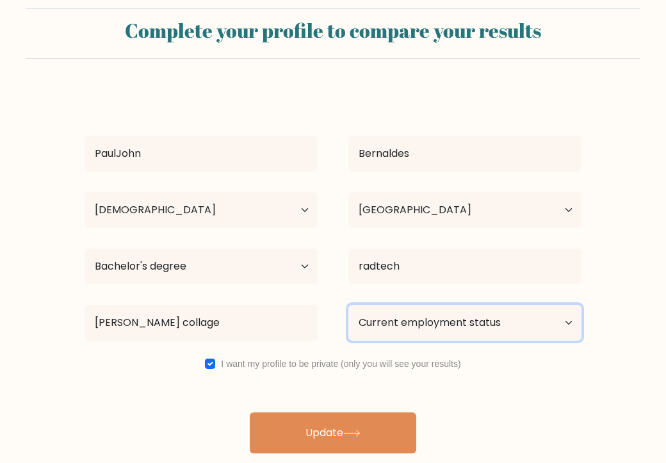
click at [566, 321] on select "Current employment status Employed Student Retired Other / prefer not to answer" at bounding box center [464, 323] width 233 height 36
select select "employed"
click at [348, 305] on select "Current employment status Employed Student Retired Other / prefer not to answer" at bounding box center [464, 323] width 233 height 36
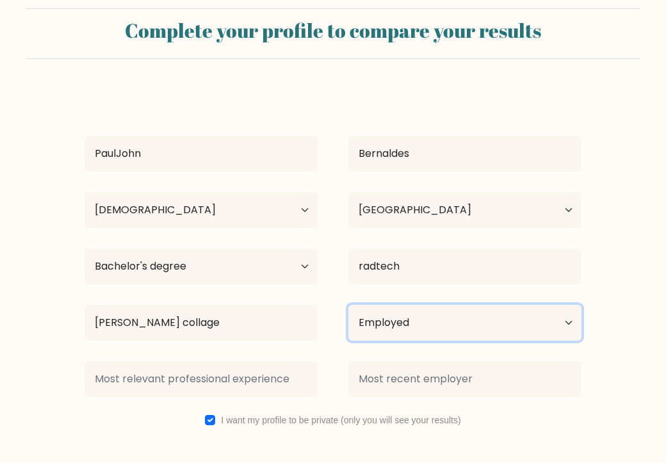
scroll to position [69, 0]
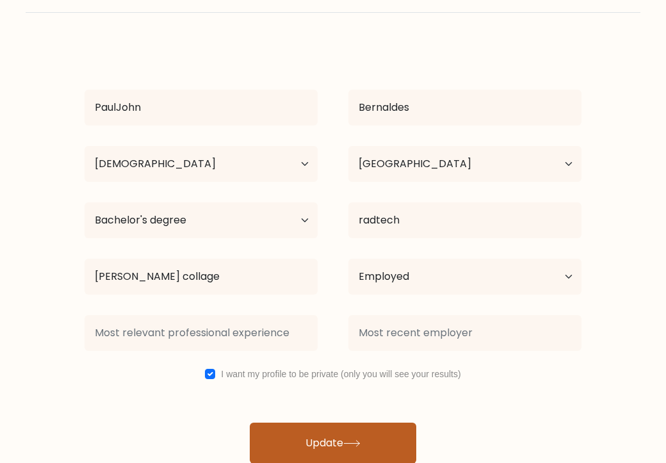
click at [368, 429] on button "Update" at bounding box center [333, 443] width 167 height 41
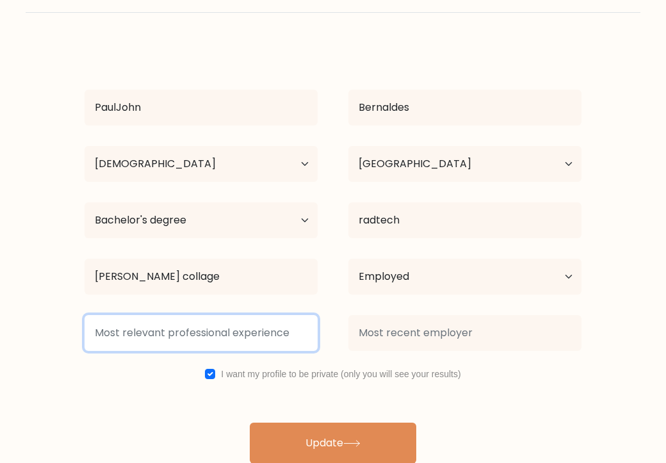
click at [255, 340] on input at bounding box center [201, 333] width 233 height 36
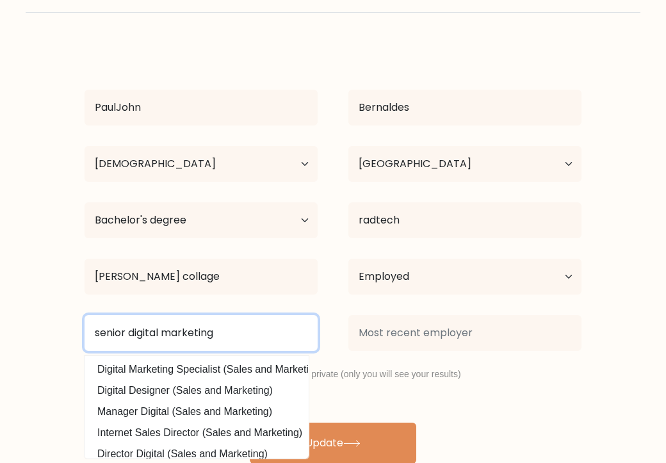
type input "senior digital marketing"
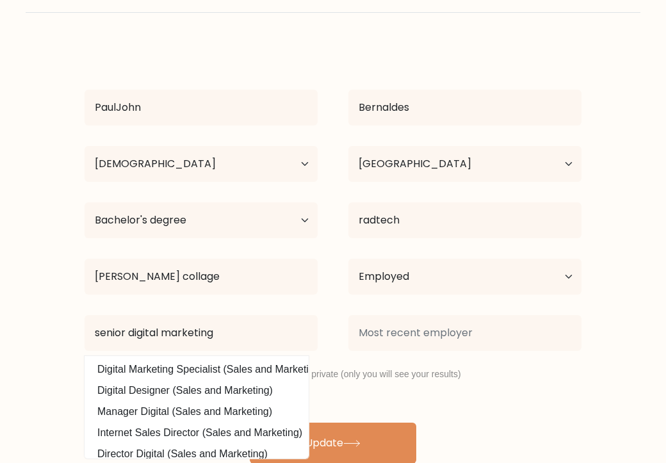
click at [441, 411] on div "[PERSON_NAME][GEOGRAPHIC_DATA] Age Under [DEMOGRAPHIC_DATA] [DEMOGRAPHIC_DATA] …" at bounding box center [333, 254] width 512 height 420
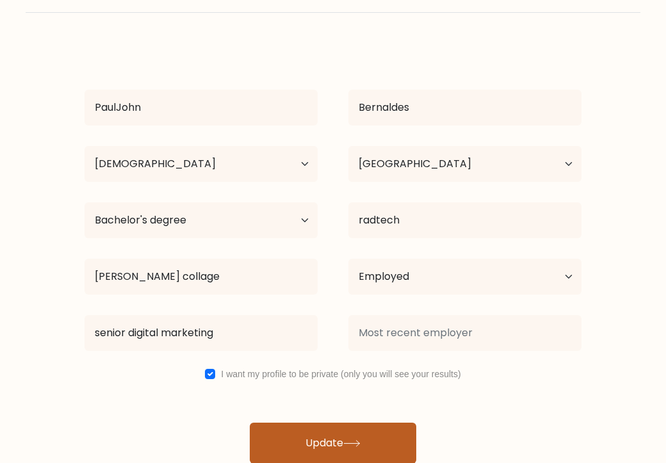
click at [383, 430] on button "Update" at bounding box center [333, 443] width 167 height 41
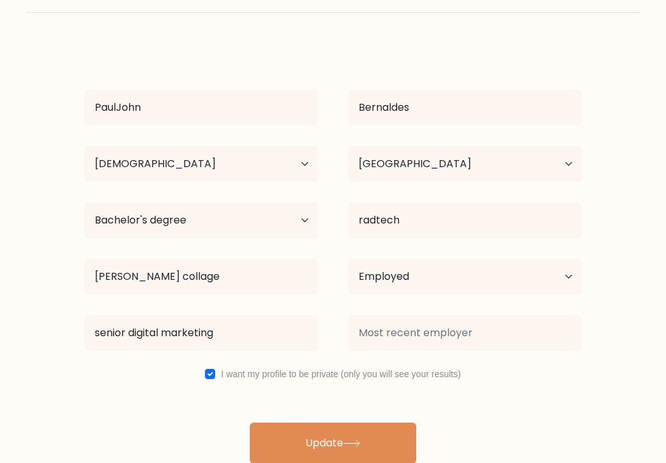
click at [569, 379] on div "I want my profile to be private (only you will see your results)" at bounding box center [333, 373] width 528 height 15
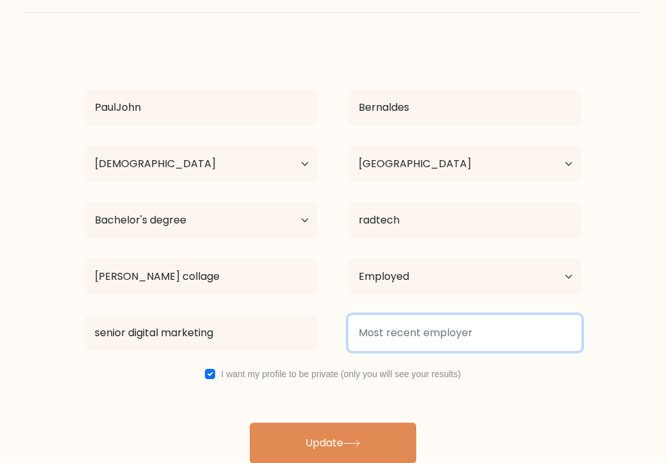
click at [471, 346] on input at bounding box center [464, 333] width 233 height 36
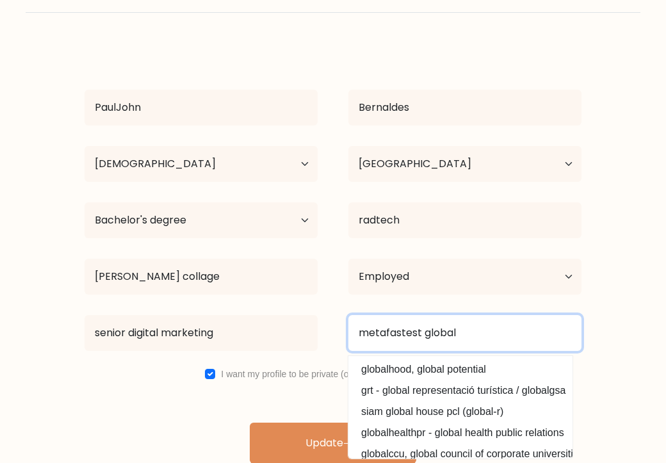
type input "metafastest global"
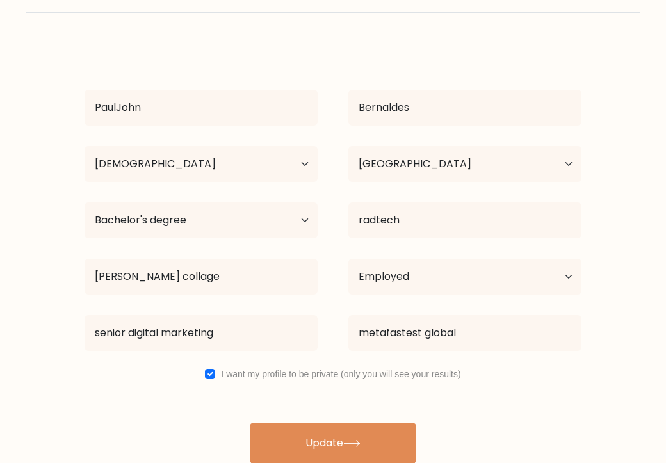
click at [632, 353] on form "Complete your profile to compare your results [PERSON_NAME][GEOGRAPHIC_DATA] Ag…" at bounding box center [333, 213] width 666 height 502
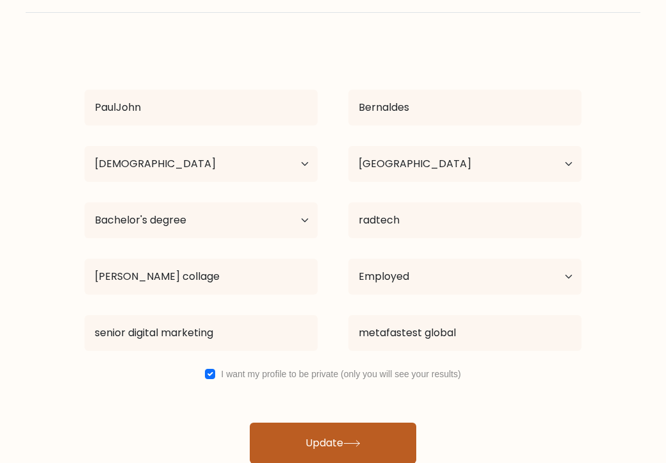
click at [329, 435] on button "Update" at bounding box center [333, 443] width 167 height 41
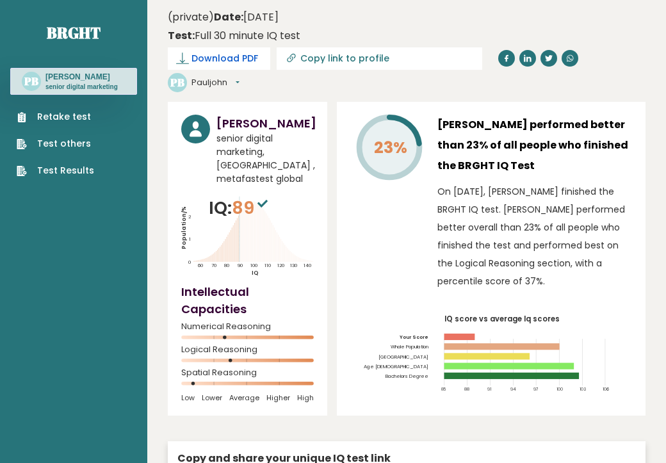
click at [235, 56] on span "Download PDF" at bounding box center [225, 58] width 67 height 13
